Goal: Transaction & Acquisition: Purchase product/service

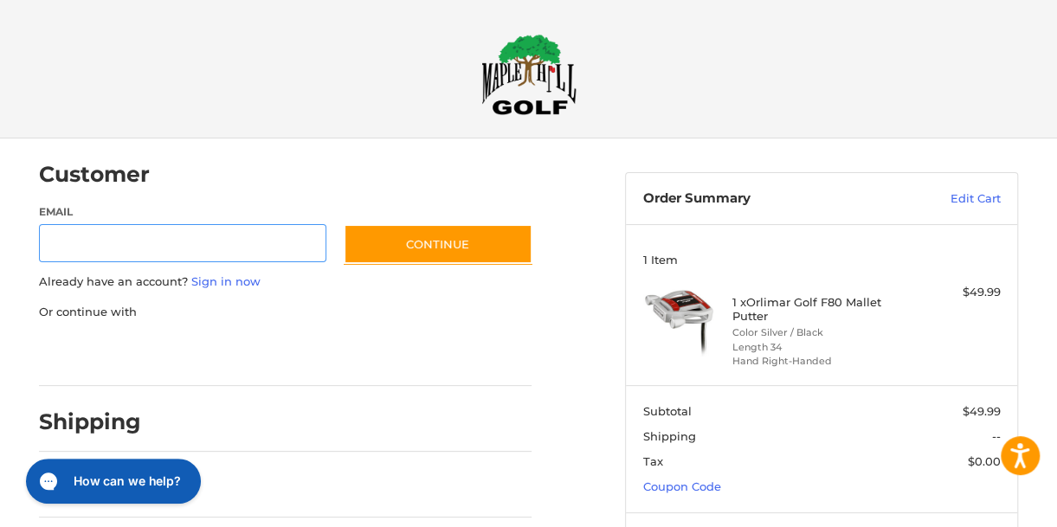
scroll to position [33, 0]
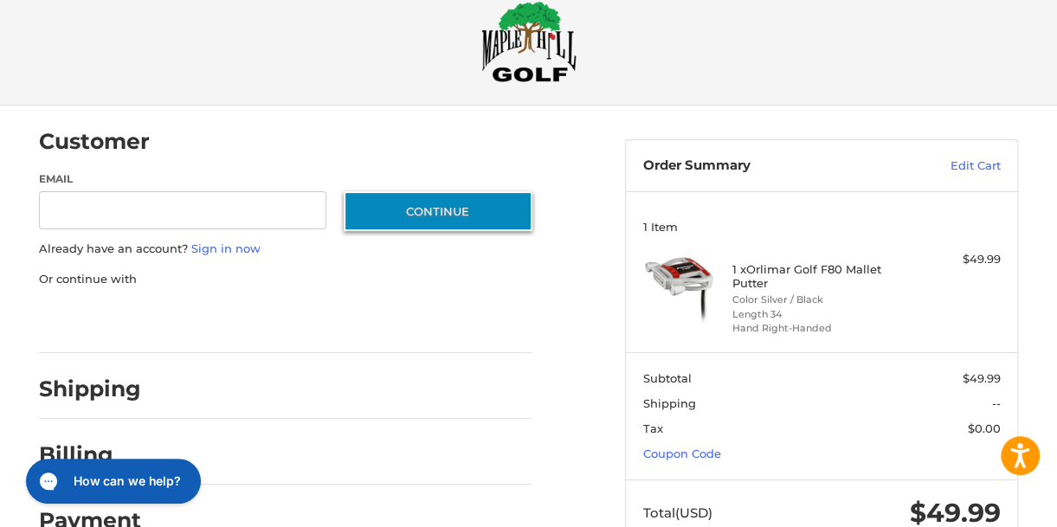
click at [440, 207] on button "Continue" at bounding box center [438, 211] width 189 height 40
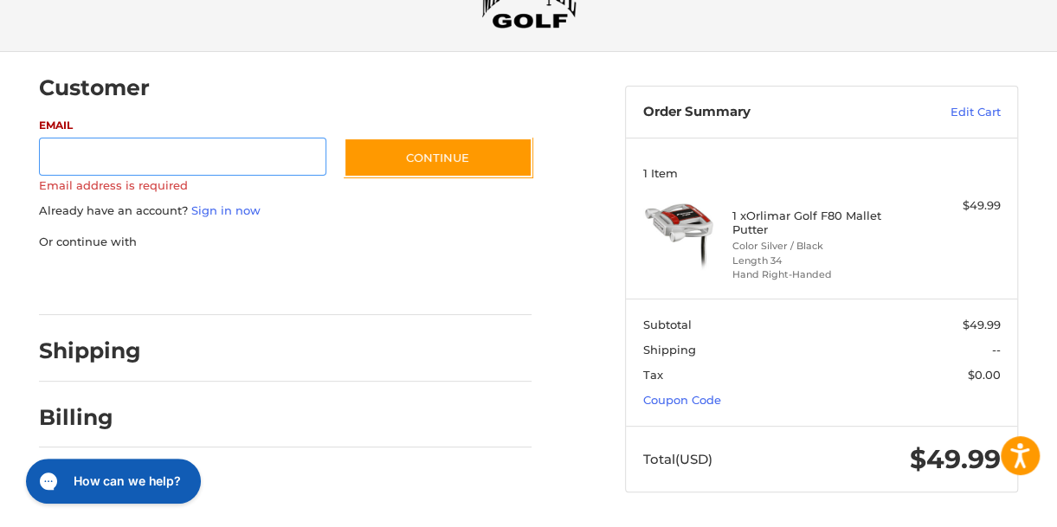
scroll to position [87, 0]
click at [111, 350] on h2 "Shipping" at bounding box center [90, 351] width 102 height 27
drag, startPoint x: 149, startPoint y: 352, endPoint x: 135, endPoint y: 352, distance: 13.9
click at [145, 352] on div "Shipping" at bounding box center [285, 351] width 493 height 59
click at [126, 352] on h2 "Shipping" at bounding box center [90, 351] width 102 height 27
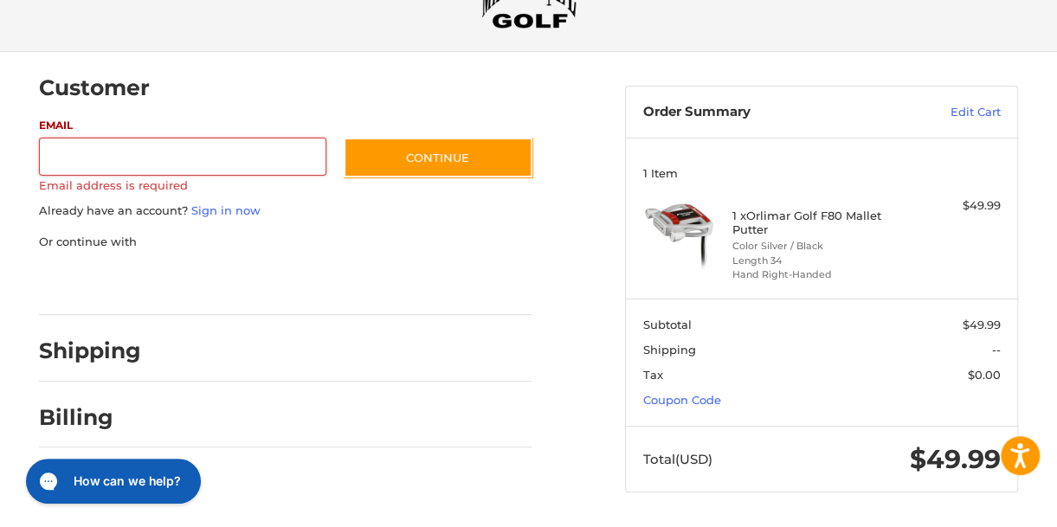
click at [95, 414] on h2 "Billing" at bounding box center [89, 417] width 101 height 27
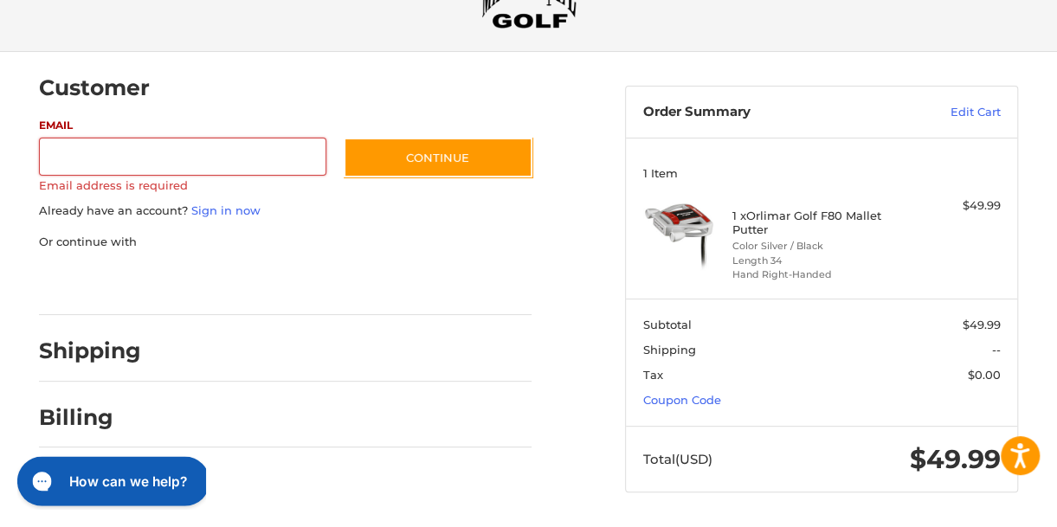
click at [133, 481] on h1 "How can we help?" at bounding box center [128, 481] width 118 height 19
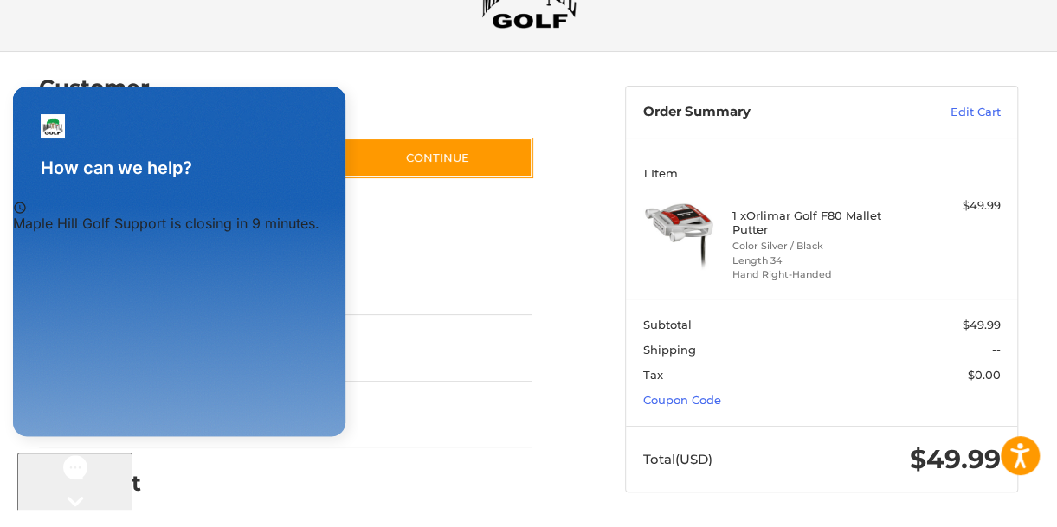
scroll to position [0, 0]
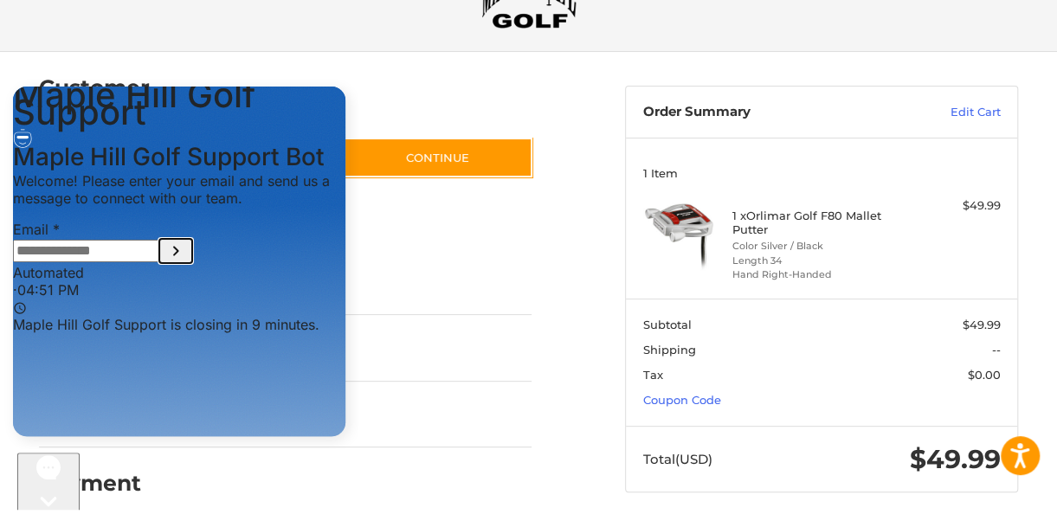
click at [179, 255] on icon "Submit Email" at bounding box center [176, 251] width 6 height 10
click at [49, 299] on div "4:51 PM. Maple Hill Golf Support Bot says: Welcome! Please enter your email and…" at bounding box center [179, 235] width 332 height 126
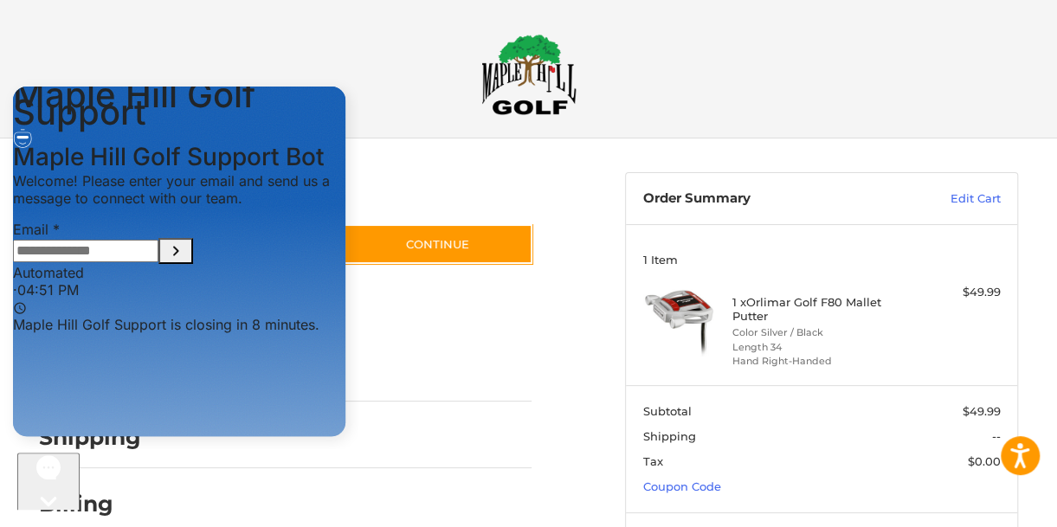
click at [400, 89] on body "Accessibility Screen-Reader Guide, Feedback, and Issue Reporting | New window C…" at bounding box center [528, 308] width 1057 height 616
